Goal: Information Seeking & Learning: Learn about a topic

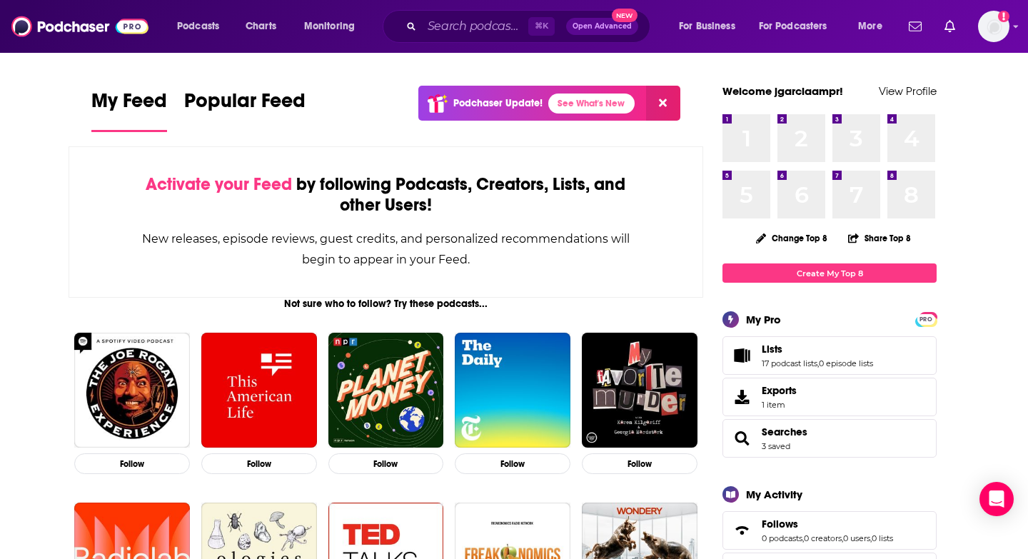
click at [482, 29] on input "Search podcasts, credits, & more..." at bounding box center [475, 26] width 106 height 23
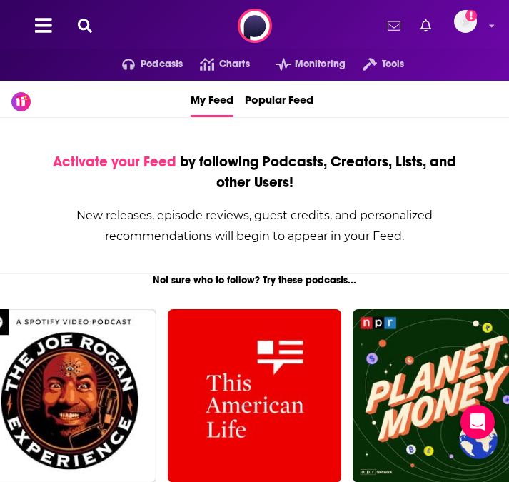
click at [84, 26] on icon at bounding box center [85, 26] width 14 height 14
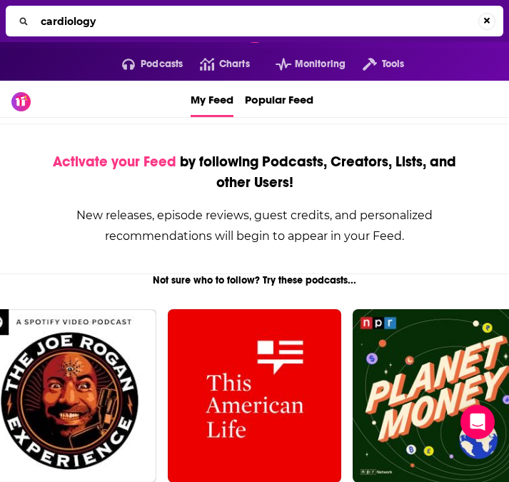
type input "cardiology"
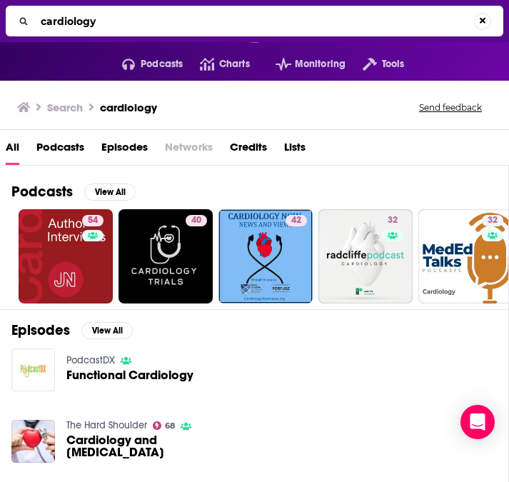
click at [326, 92] on div "Search cardiology Send feedback" at bounding box center [254, 105] width 509 height 49
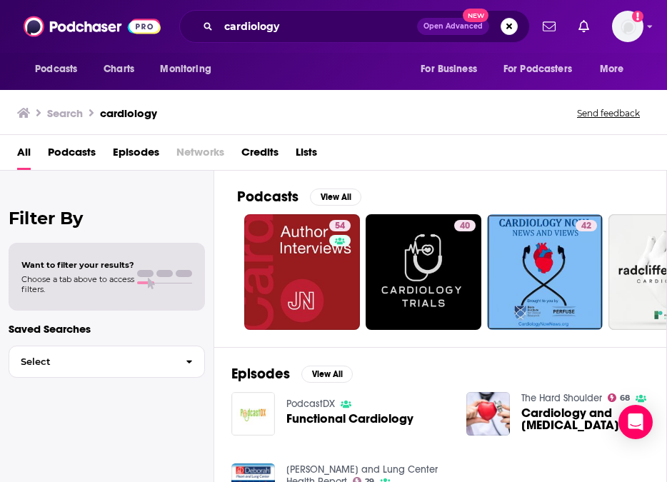
click at [350, 116] on div "Search cardiology Send feedback" at bounding box center [330, 113] width 627 height 20
click at [70, 147] on span "Podcasts" at bounding box center [72, 155] width 48 height 29
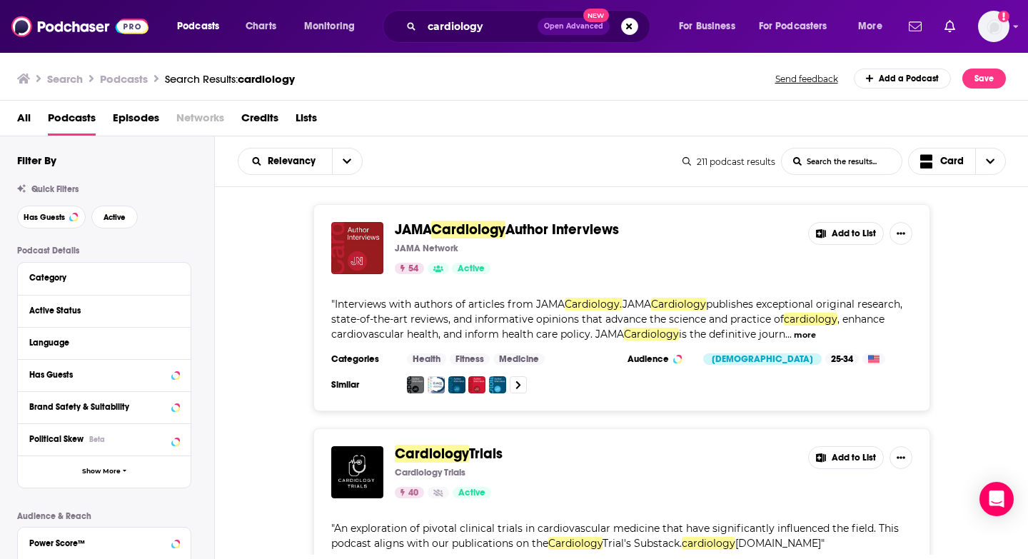
click at [675, 76] on div "Search Podcasts Search Results: cardiology Send feedback Add a Podcast Save" at bounding box center [511, 79] width 989 height 20
click at [719, 69] on div "Search Podcasts Search Results: cardiology Send feedback Add a Podcast Save" at bounding box center [511, 79] width 989 height 20
click at [356, 169] on button "open menu" at bounding box center [347, 162] width 30 height 26
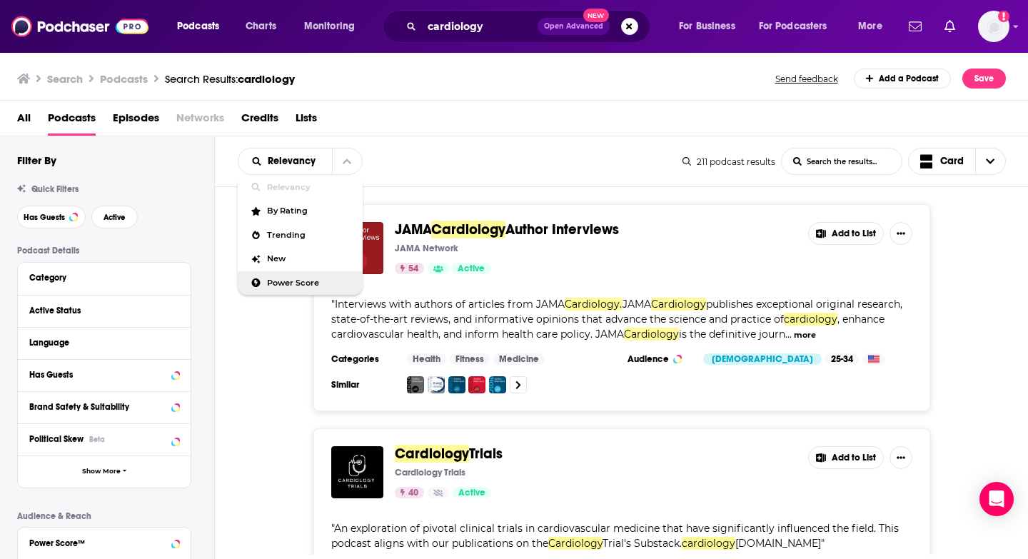
click at [298, 281] on span "Power Score" at bounding box center [309, 283] width 84 height 8
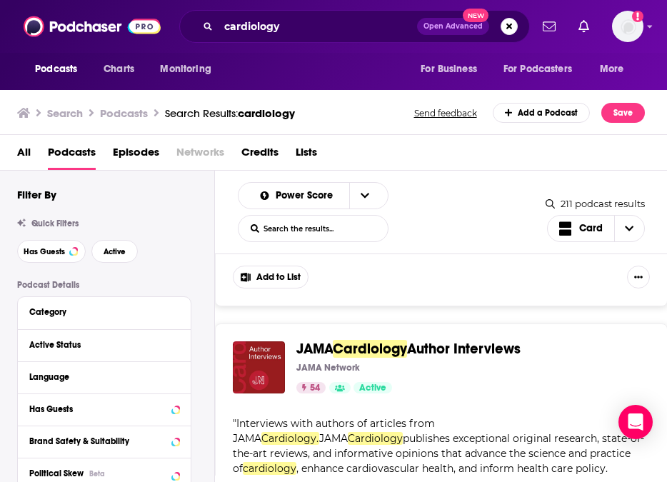
scroll to position [1113, 0]
